Goal: Information Seeking & Learning: Learn about a topic

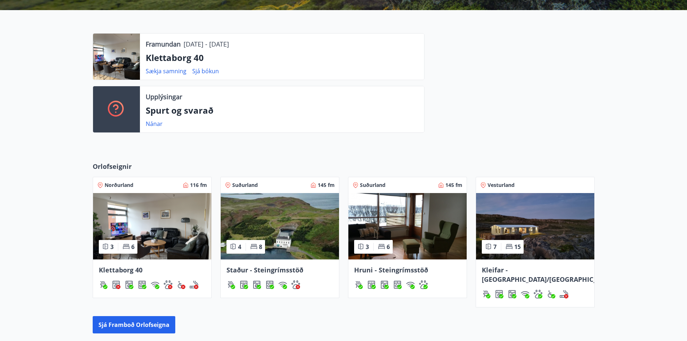
scroll to position [252, 0]
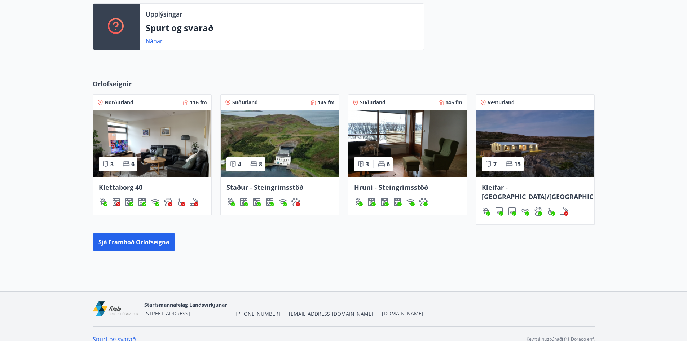
click at [177, 160] on img at bounding box center [152, 143] width 118 height 66
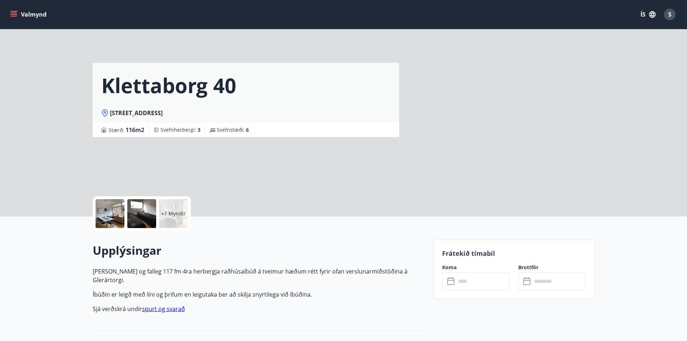
click at [176, 211] on p "+7 Myndir" at bounding box center [173, 213] width 25 height 7
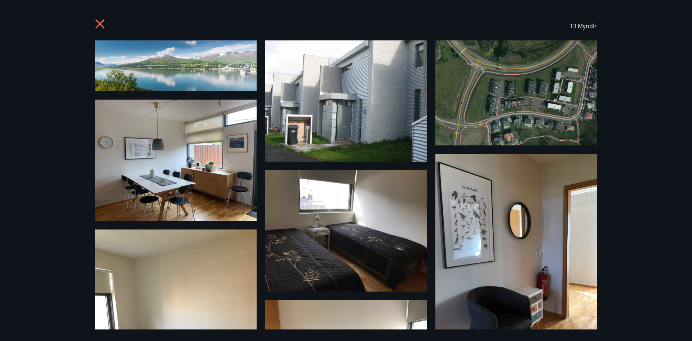
click at [210, 68] on img at bounding box center [175, 65] width 161 height 50
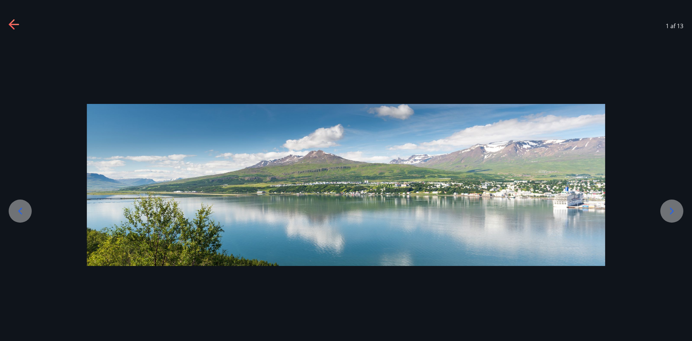
click at [671, 210] on icon at bounding box center [672, 211] width 12 height 12
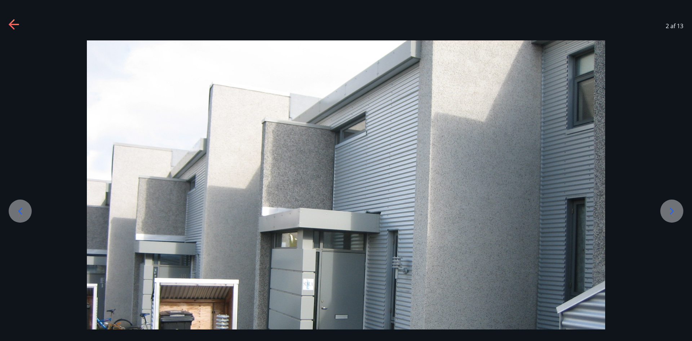
click at [661, 207] on div at bounding box center [671, 210] width 23 height 23
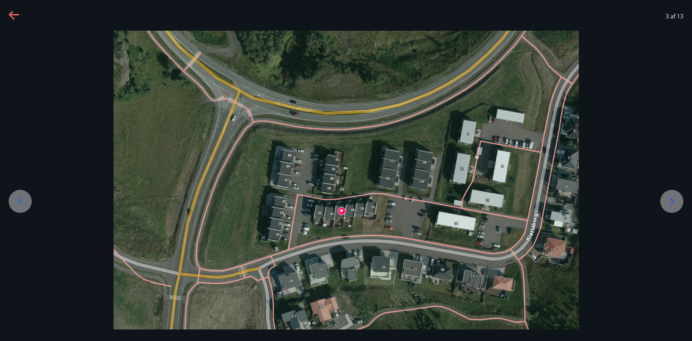
scroll to position [14, 0]
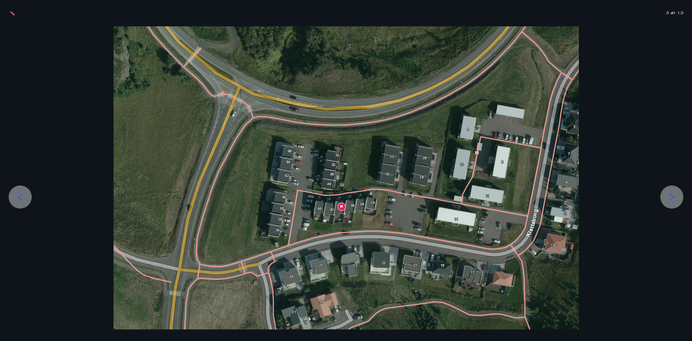
click at [672, 198] on icon at bounding box center [672, 196] width 4 height 7
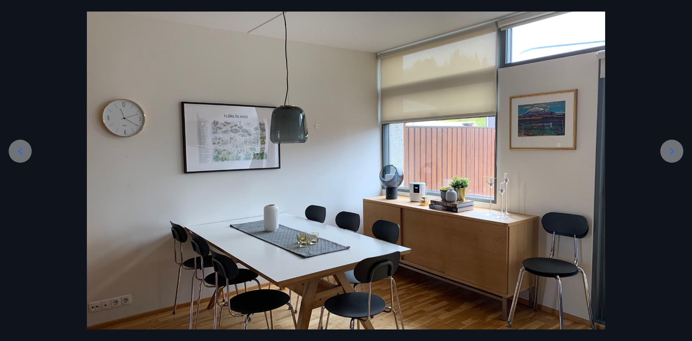
scroll to position [100, 0]
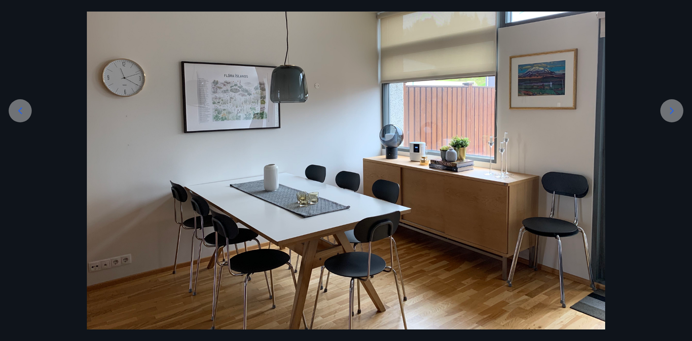
click at [674, 104] on div at bounding box center [671, 110] width 23 height 23
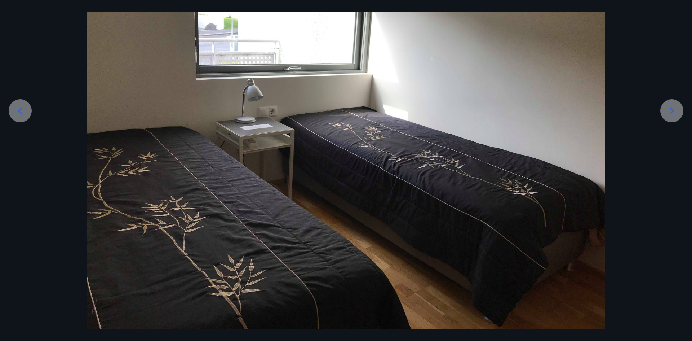
click at [667, 107] on icon at bounding box center [672, 111] width 12 height 12
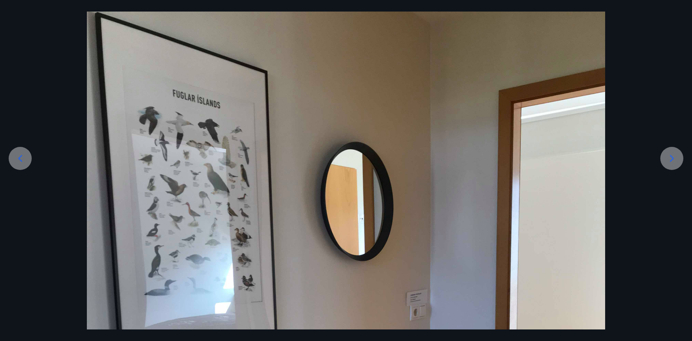
scroll to position [0, 0]
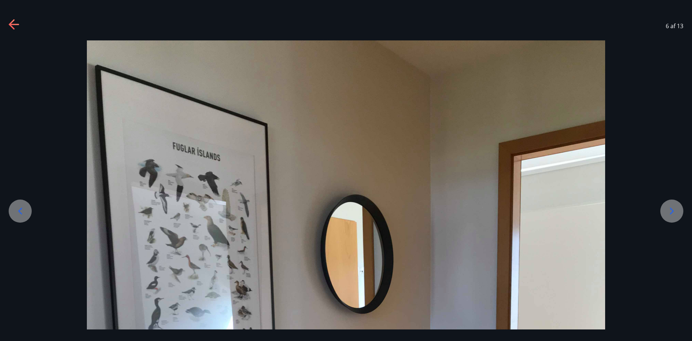
click at [675, 214] on icon at bounding box center [672, 211] width 12 height 12
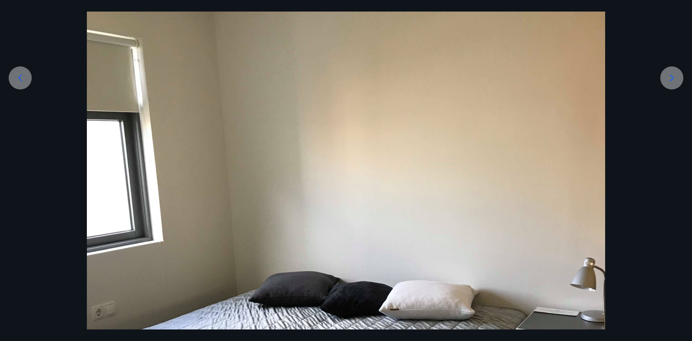
scroll to position [78, 0]
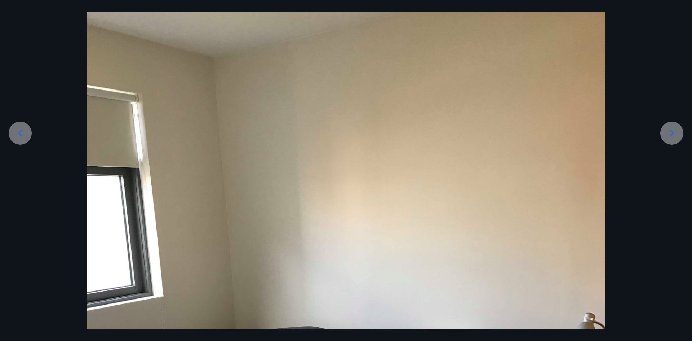
click at [676, 130] on icon at bounding box center [672, 133] width 12 height 12
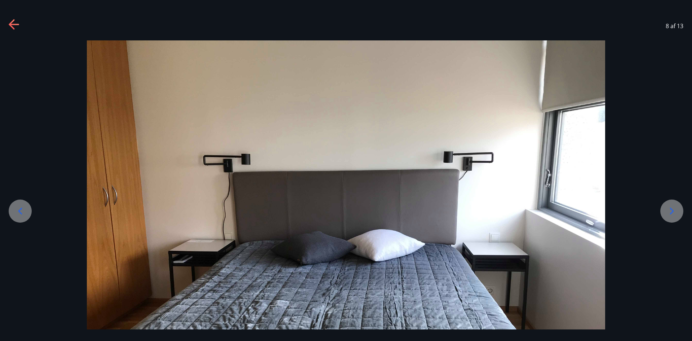
scroll to position [100, 0]
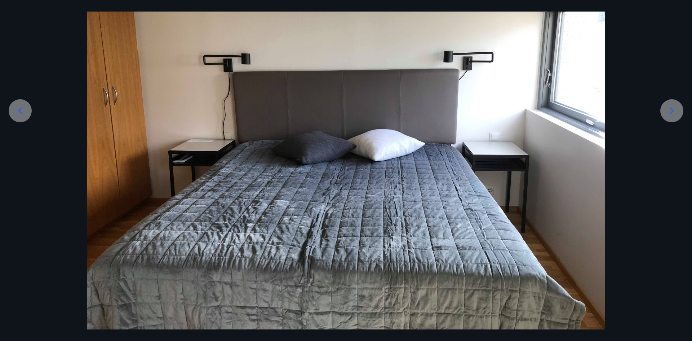
click at [674, 102] on div at bounding box center [671, 110] width 23 height 23
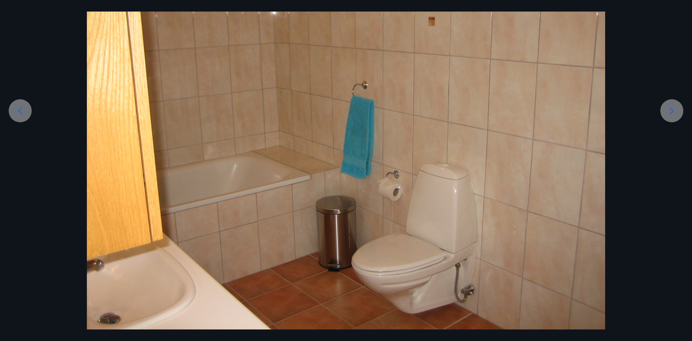
click at [668, 114] on icon at bounding box center [672, 111] width 12 height 12
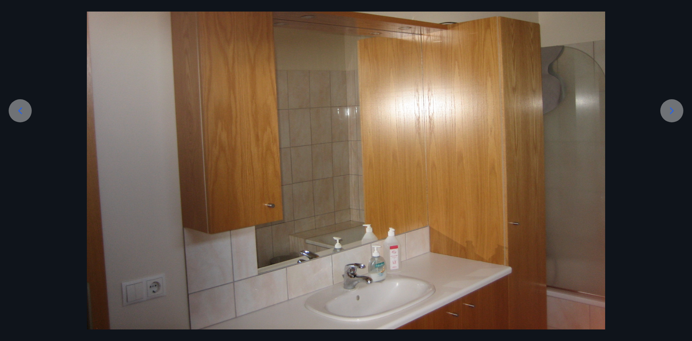
click at [677, 99] on div at bounding box center [346, 134] width 692 height 389
click at [671, 106] on icon at bounding box center [672, 111] width 12 height 12
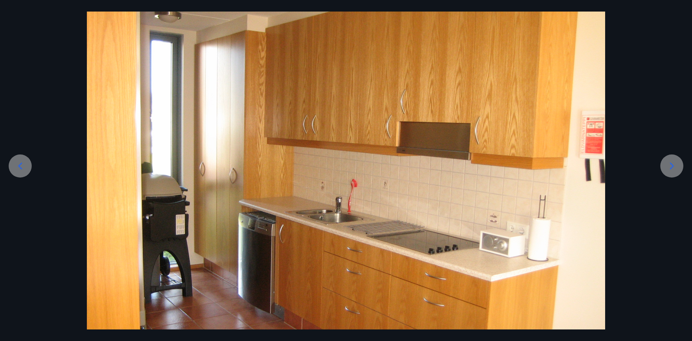
scroll to position [0, 0]
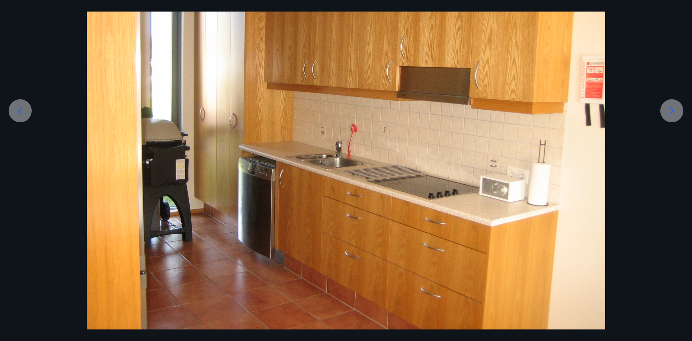
click at [667, 111] on icon at bounding box center [672, 111] width 12 height 12
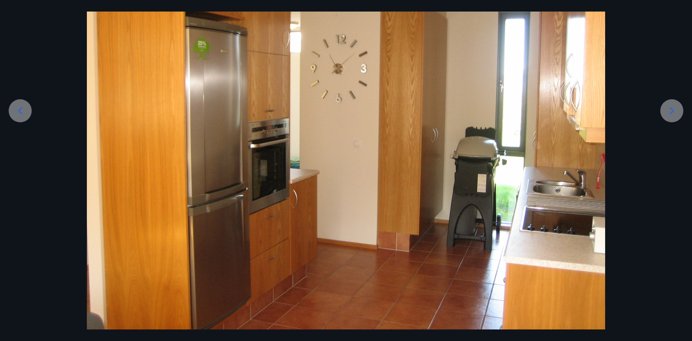
click at [667, 115] on icon at bounding box center [672, 111] width 12 height 12
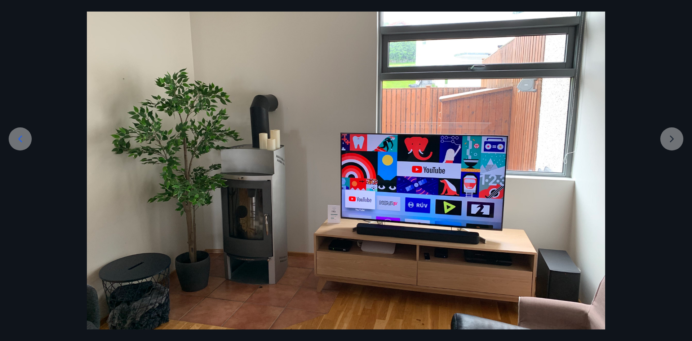
click at [670, 143] on div at bounding box center [346, 162] width 692 height 389
click at [681, 141] on div at bounding box center [346, 162] width 692 height 389
click at [669, 142] on div at bounding box center [346, 162] width 692 height 389
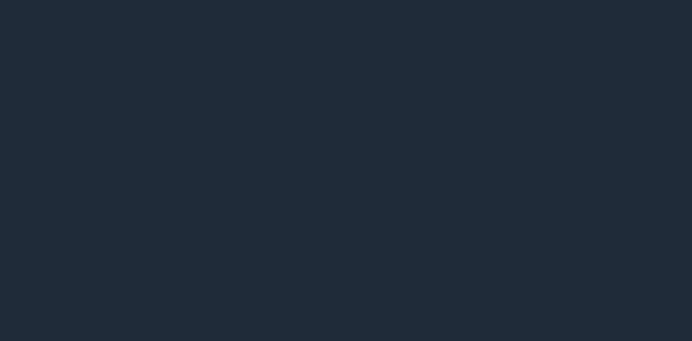
click at [616, 194] on div "13 Myndir" at bounding box center [346, 170] width 692 height 341
